Goal: Task Accomplishment & Management: Manage account settings

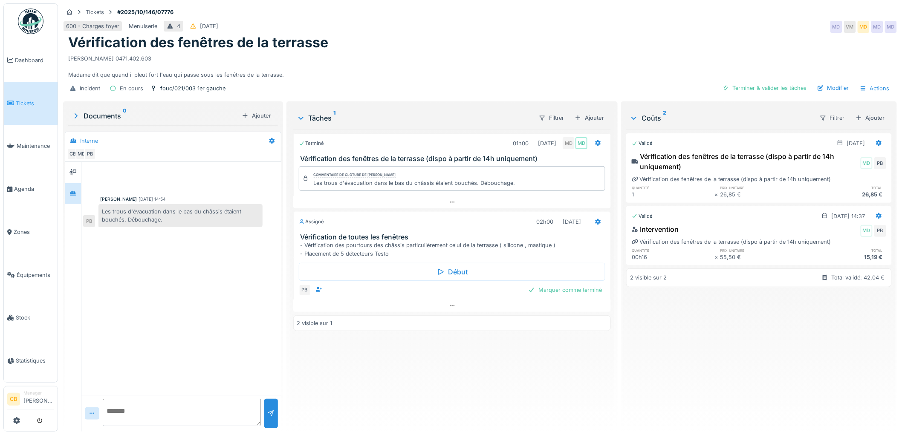
click at [422, 100] on div "Tickets #2025/10/146/07776 600 - Charges foyer Menuiserie 4 12/10/2025 MD VM MD…" at bounding box center [479, 51] width 837 height 96
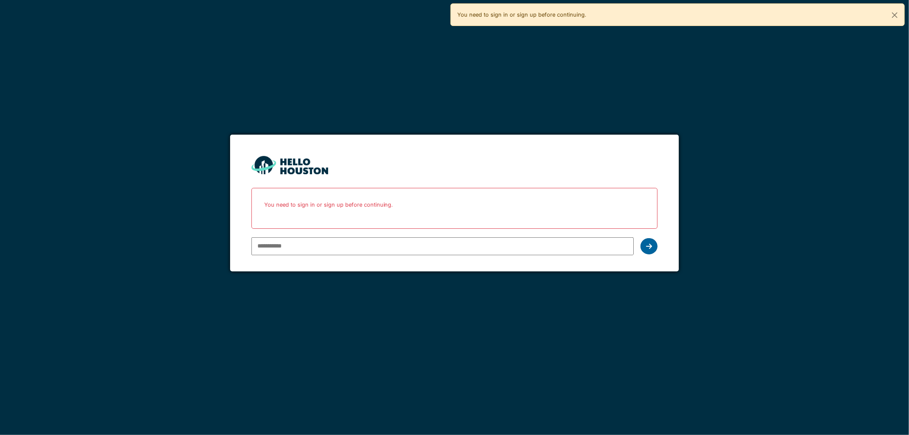
type input "**********"
click at [653, 246] on div at bounding box center [649, 246] width 17 height 16
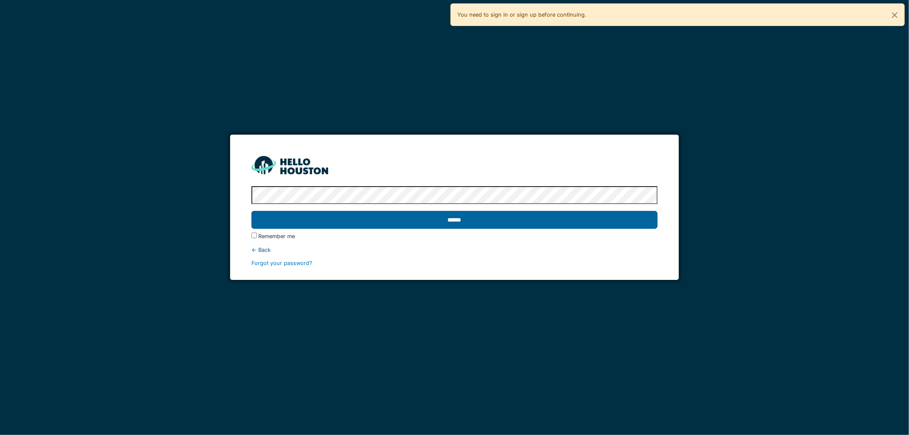
click at [447, 216] on input "******" at bounding box center [454, 220] width 407 height 18
